Goal: Task Accomplishment & Management: Manage account settings

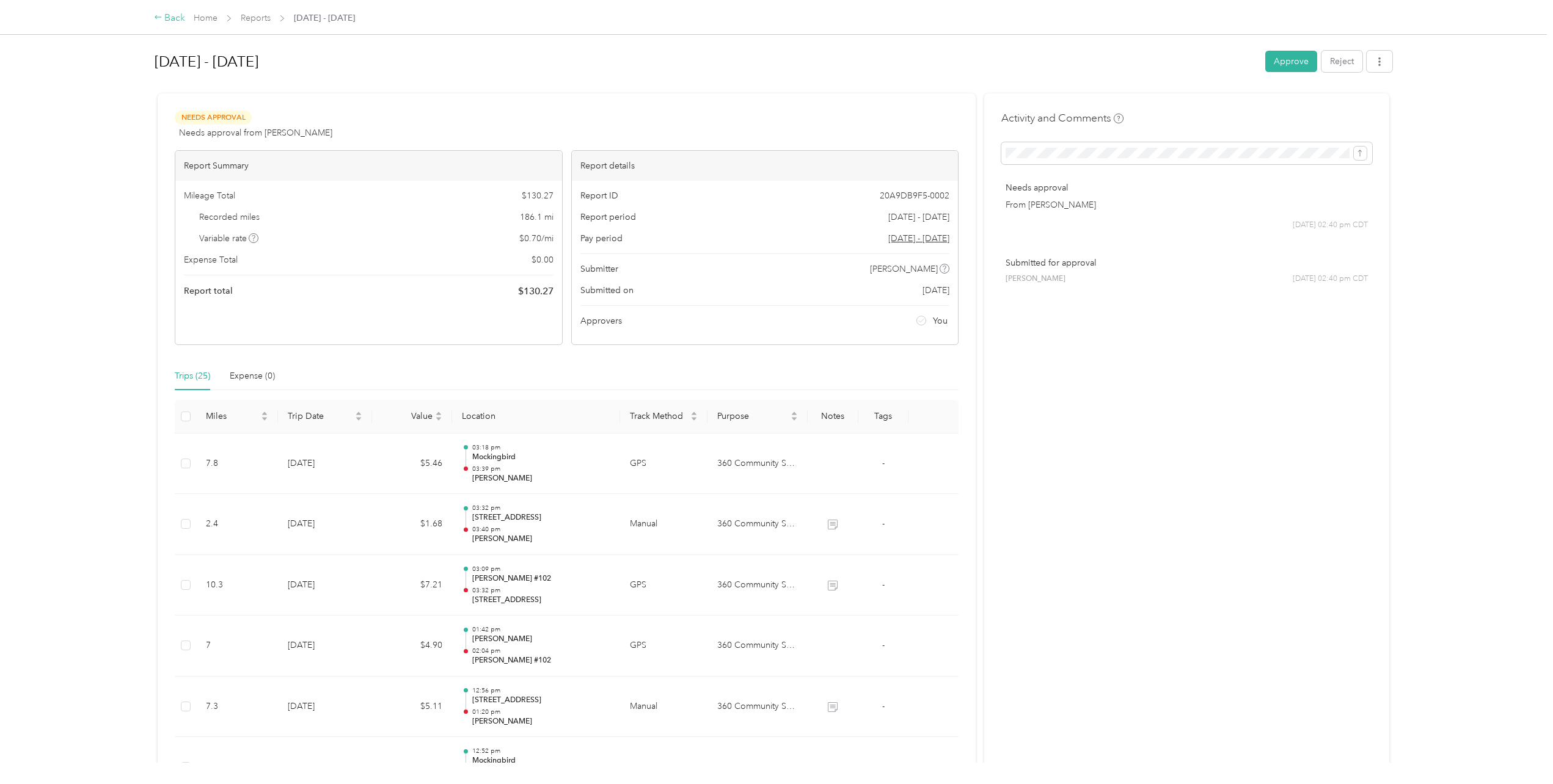
click at [173, 20] on div "Back" at bounding box center [170, 18] width 32 height 15
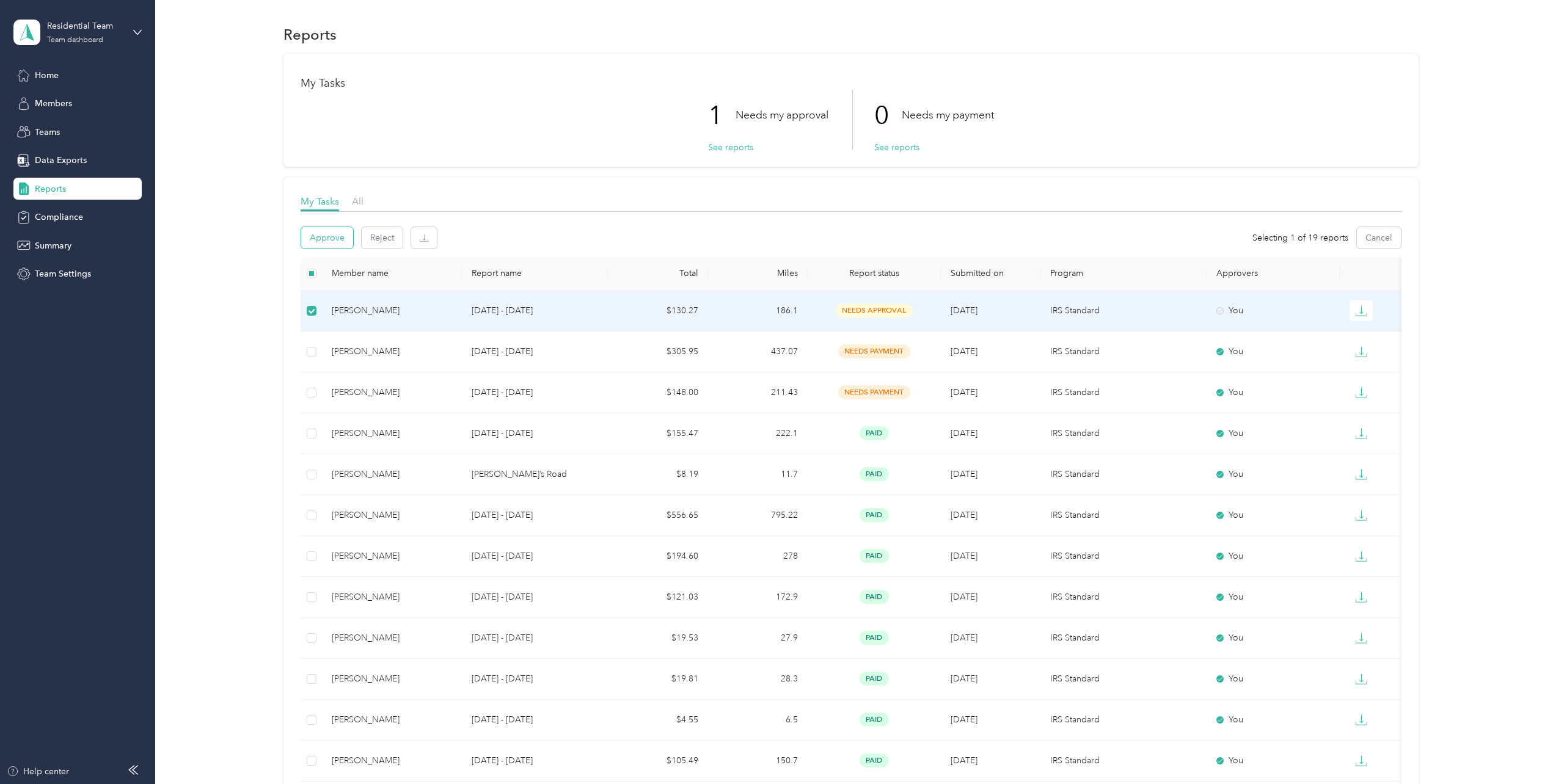
click at [327, 239] on button "Approve" at bounding box center [327, 238] width 52 height 21
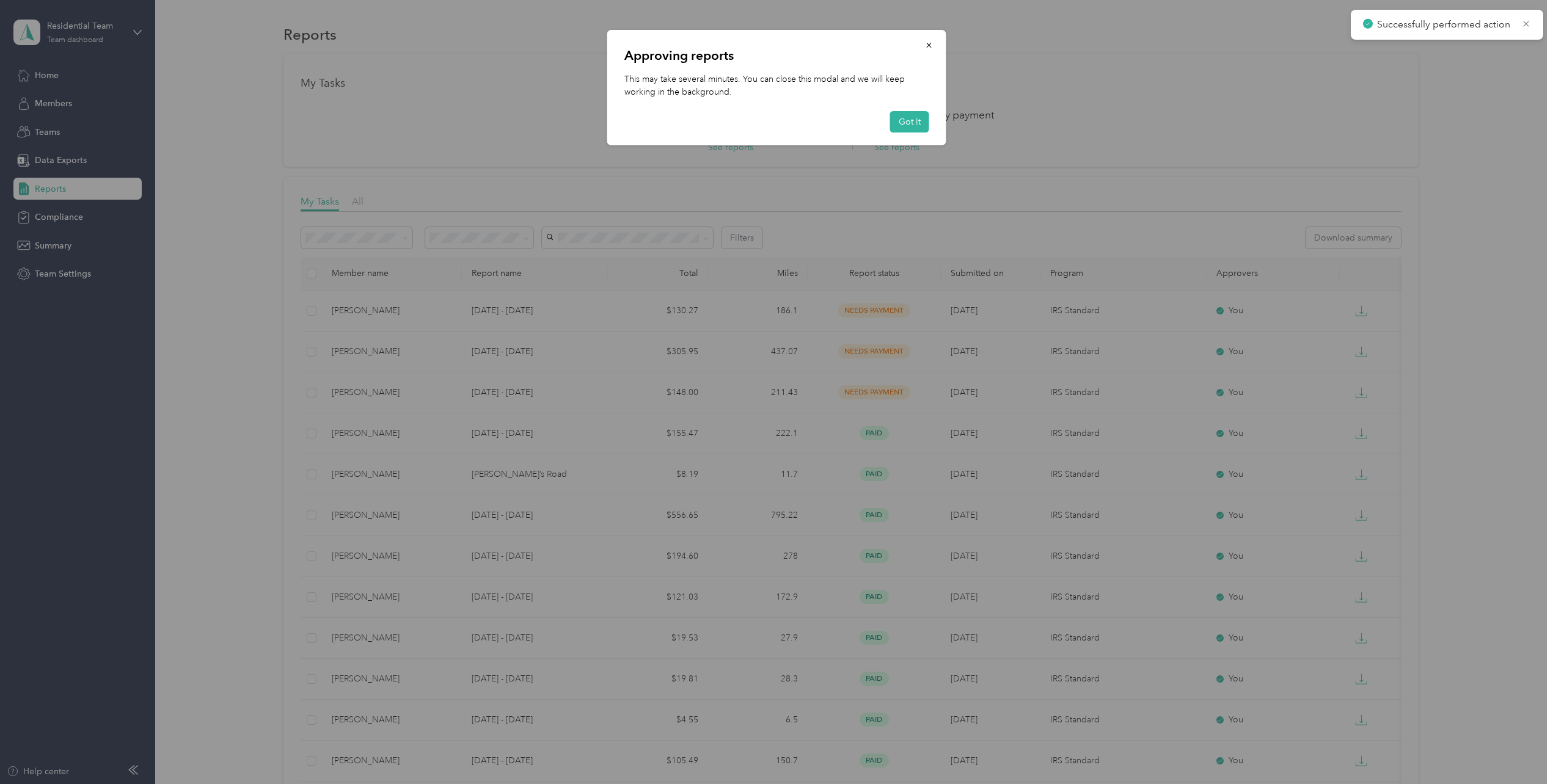
click at [916, 126] on button "Got it" at bounding box center [909, 121] width 39 height 21
